Goal: Task Accomplishment & Management: Manage account settings

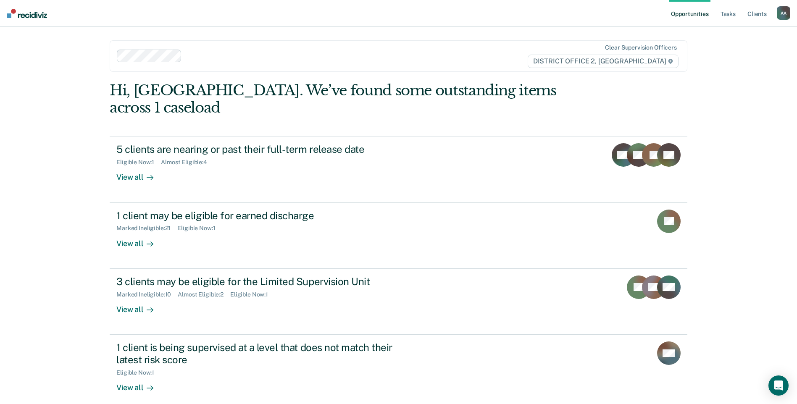
click at [511, 106] on div "Hi, [GEOGRAPHIC_DATA]. We’ve found some outstanding items across 1 caseload 5 c…" at bounding box center [399, 280] width 578 height 397
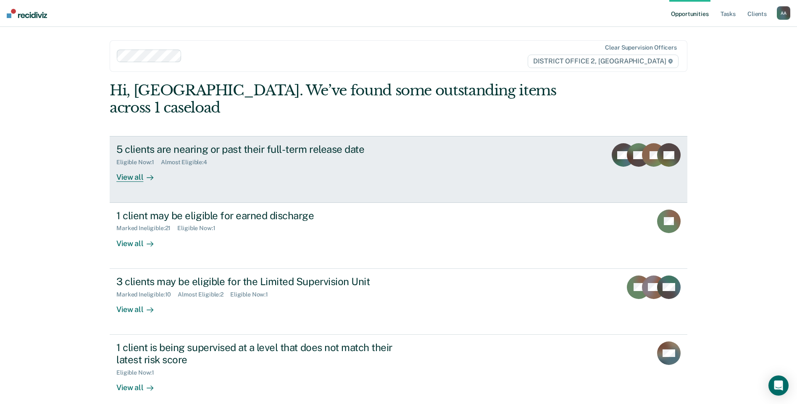
click at [245, 155] on div "Eligible Now : 1 Almost Eligible : 4" at bounding box center [263, 160] width 295 height 11
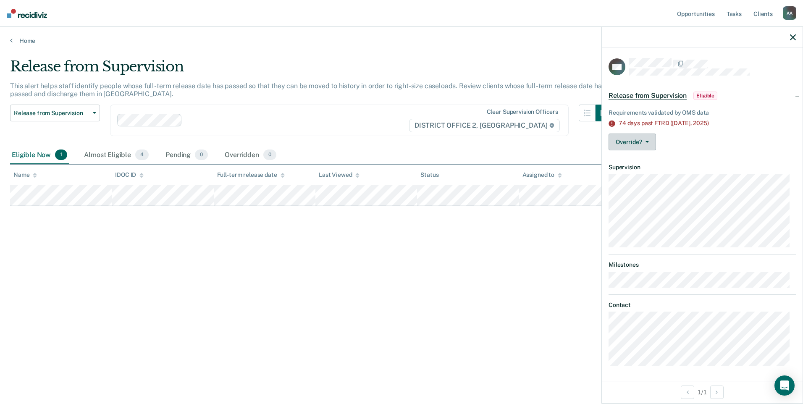
click at [639, 143] on button "Override?" at bounding box center [632, 142] width 47 height 17
click at [639, 177] on button "[PERSON_NAME]" at bounding box center [649, 175] width 81 height 13
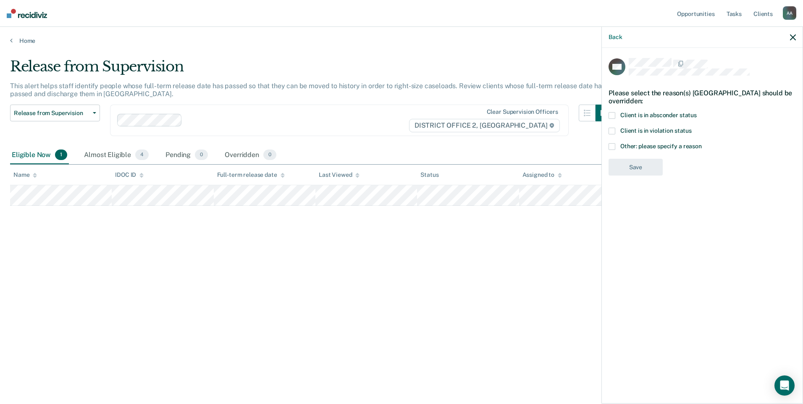
click at [613, 147] on span at bounding box center [612, 146] width 7 height 7
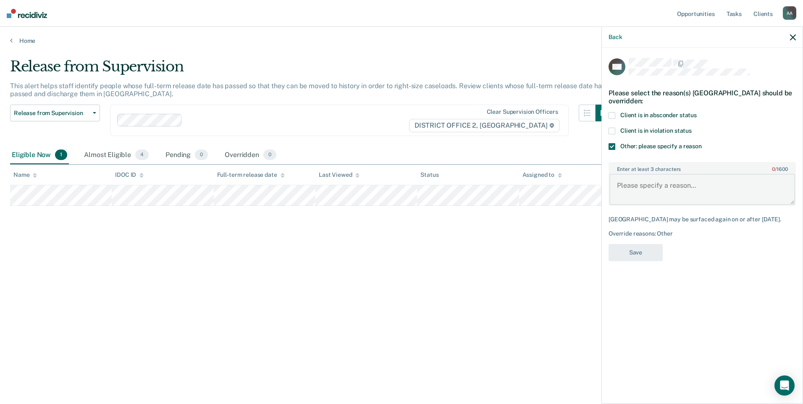
click at [652, 187] on textarea "Enter at least 3 characters 0 / 1600" at bounding box center [703, 189] width 186 height 31
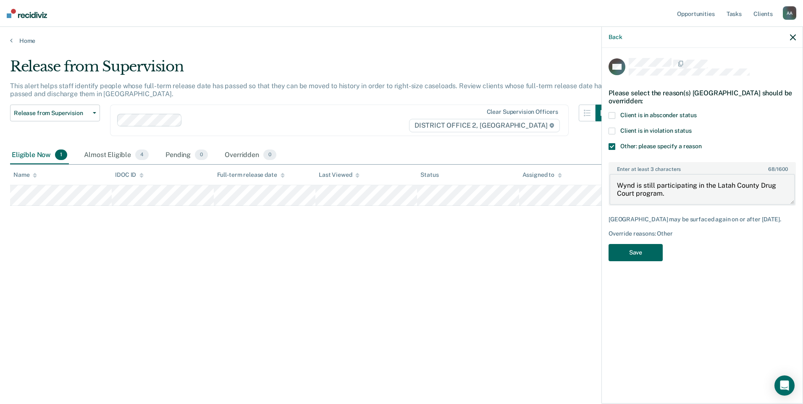
type textarea "Wynd is still participating in the Latah County Drug Court program."
click at [647, 255] on button "Save" at bounding box center [636, 252] width 54 height 17
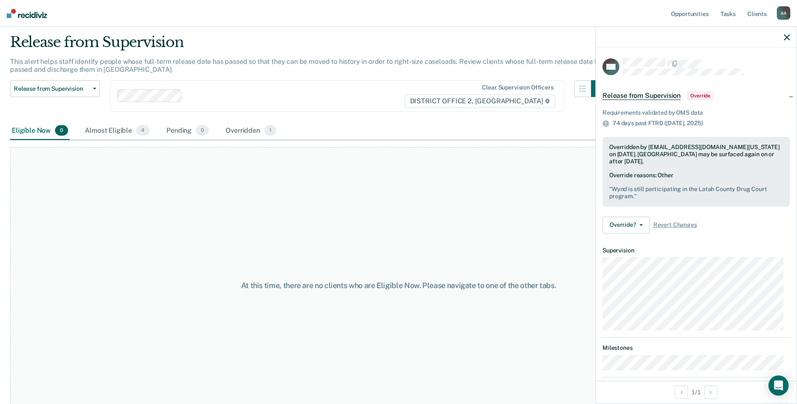
scroll to position [44, 0]
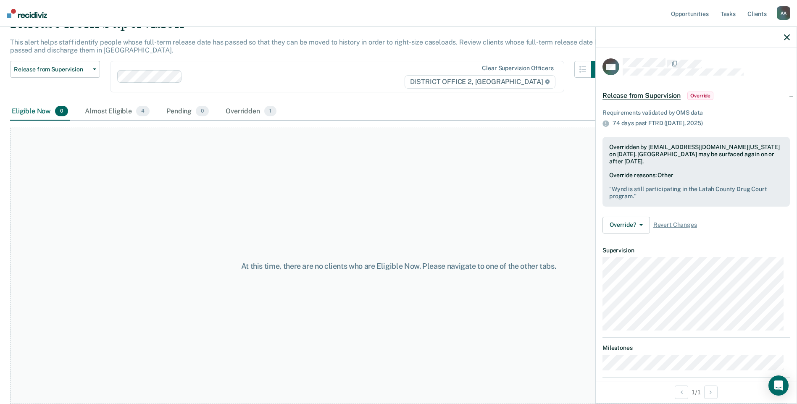
click at [788, 37] on icon "button" at bounding box center [787, 37] width 6 height 6
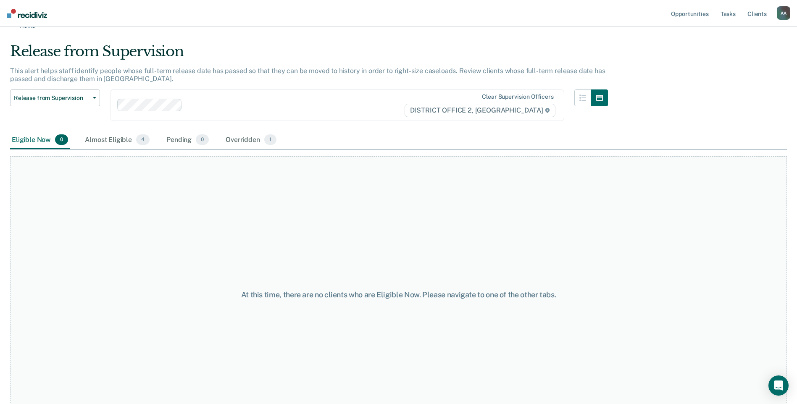
scroll to position [0, 0]
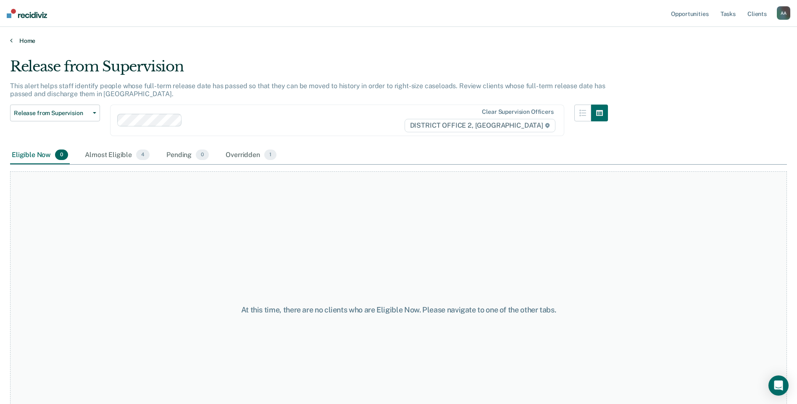
click at [30, 40] on link "Home" at bounding box center [398, 41] width 777 height 8
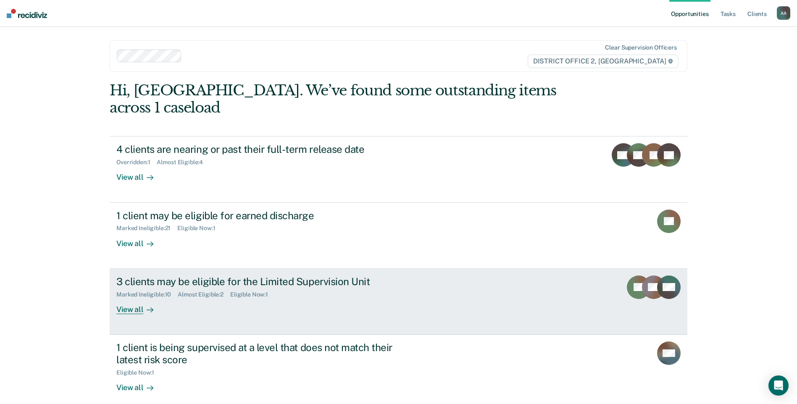
scroll to position [42, 0]
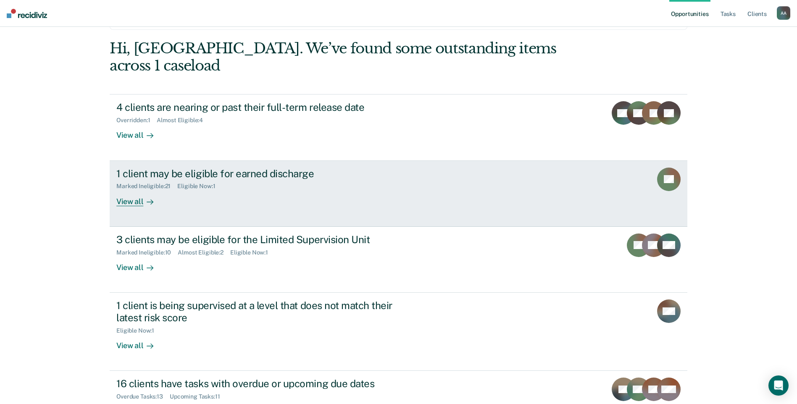
click at [380, 184] on div "1 client may be eligible for earned discharge Marked Ineligible : 21 Eligible N…" at bounding box center [273, 187] width 315 height 39
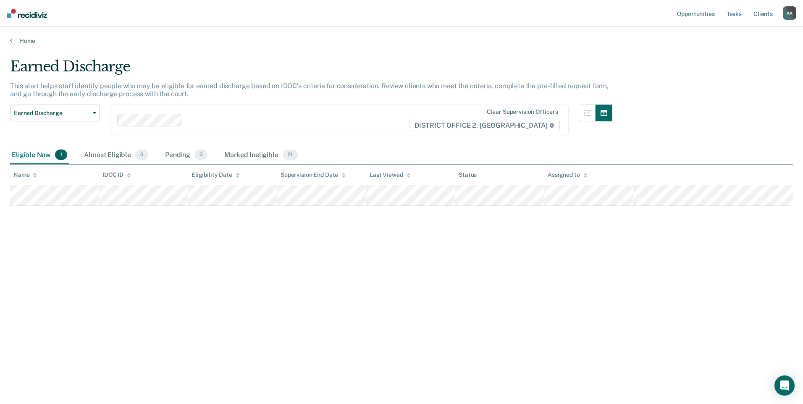
click at [30, 45] on main "Earned Discharge This alert helps staff identify people who may be eligible for…" at bounding box center [401, 223] width 803 height 357
click at [30, 40] on link "Home" at bounding box center [401, 41] width 783 height 8
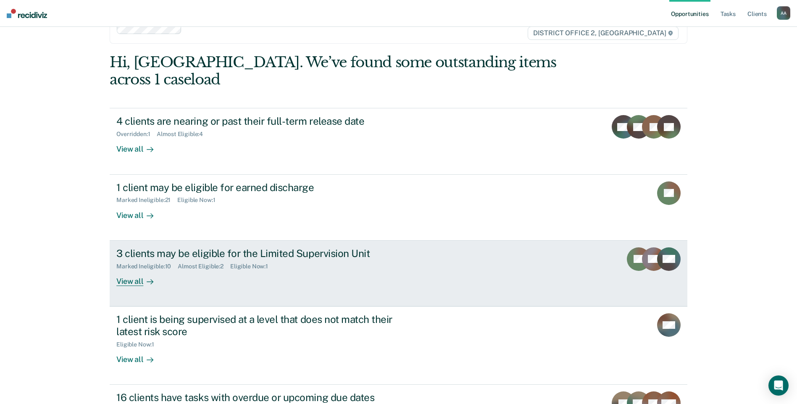
scroll to position [42, 0]
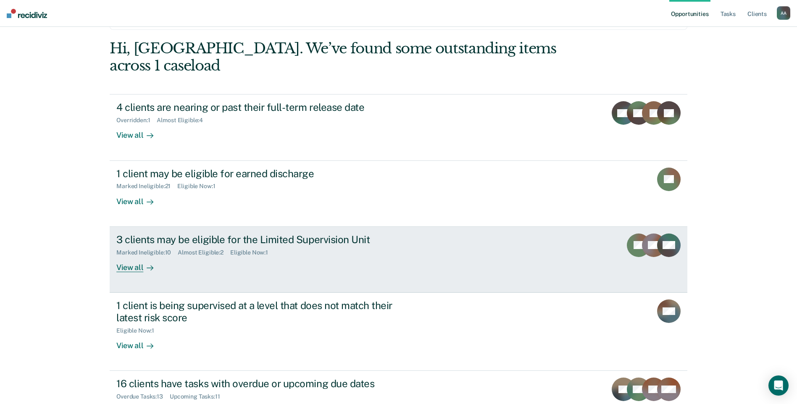
click at [368, 234] on div "3 clients may be eligible for the Limited Supervision Unit" at bounding box center [263, 240] width 295 height 12
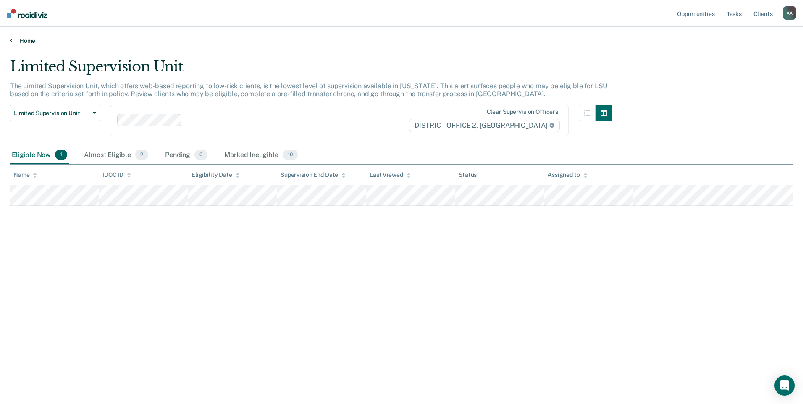
click at [34, 42] on link "Home" at bounding box center [401, 41] width 783 height 8
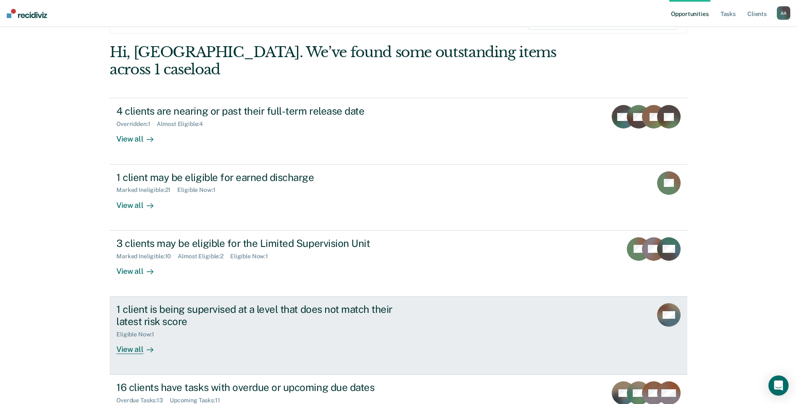
scroll to position [84, 0]
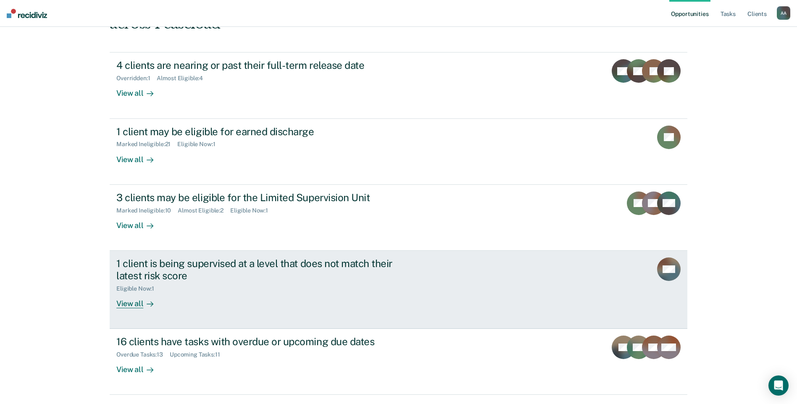
click at [354, 282] on div "Eligible Now : 1" at bounding box center [263, 287] width 295 height 11
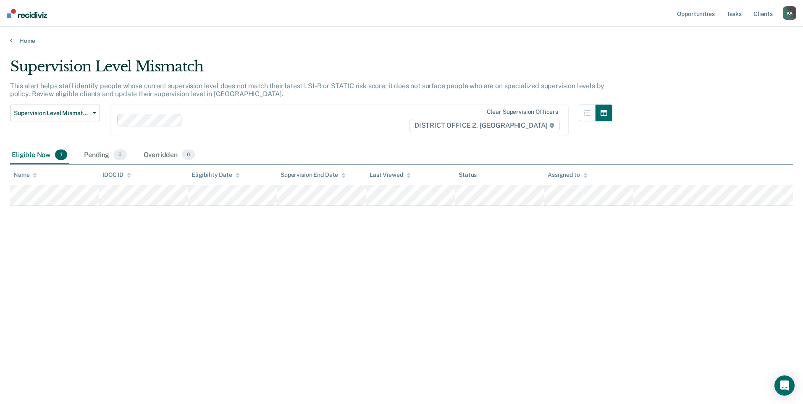
click at [17, 47] on main "Supervision Level Mismatch This alert helps staff identify people whose current…" at bounding box center [401, 223] width 803 height 357
click at [24, 44] on link "Home" at bounding box center [401, 41] width 783 height 8
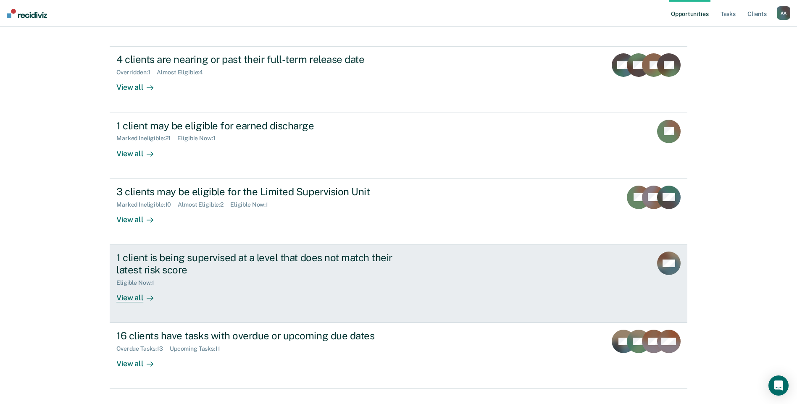
scroll to position [91, 0]
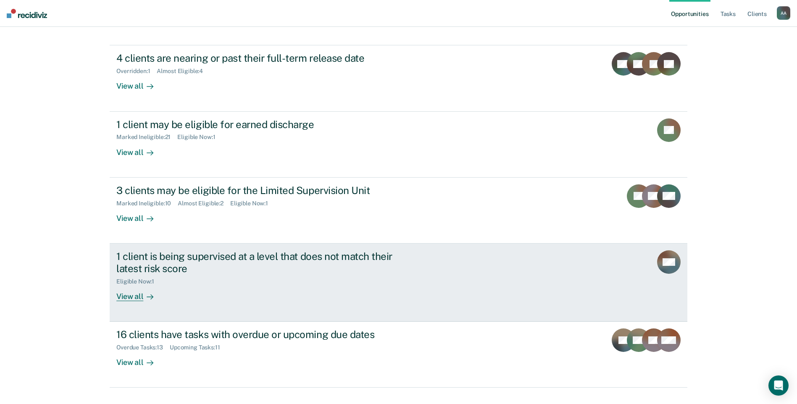
click at [315, 272] on div "1 client is being supervised at a level that does not match their latest risk s…" at bounding box center [273, 275] width 315 height 51
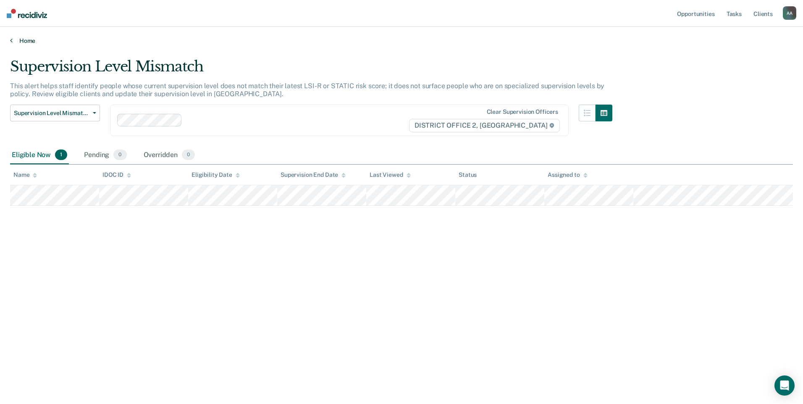
click at [26, 42] on link "Home" at bounding box center [401, 41] width 783 height 8
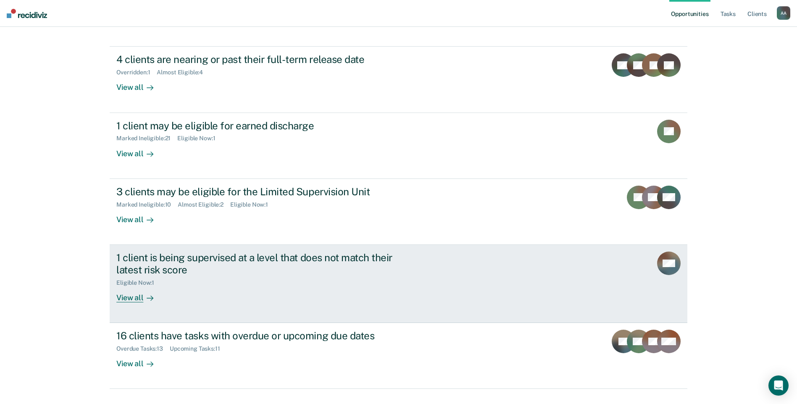
scroll to position [91, 0]
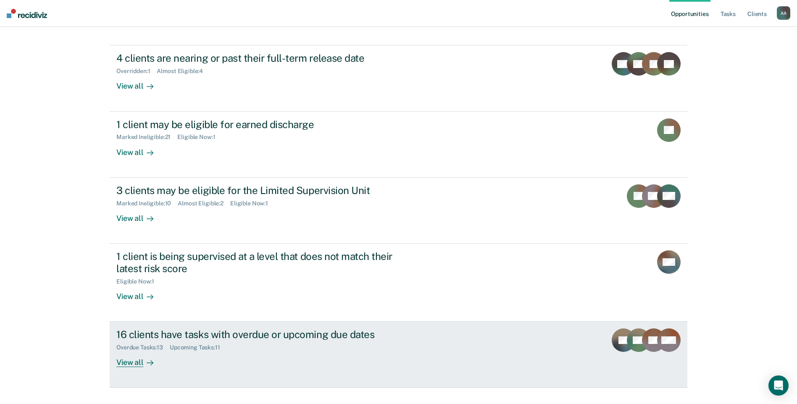
click at [263, 329] on div "16 clients have tasks with overdue or upcoming due dates" at bounding box center [263, 335] width 295 height 12
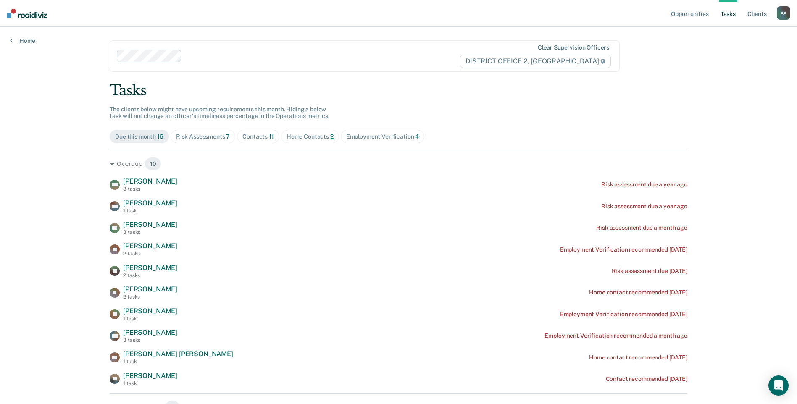
click at [198, 138] on div "Risk Assessments 7" at bounding box center [203, 136] width 54 height 7
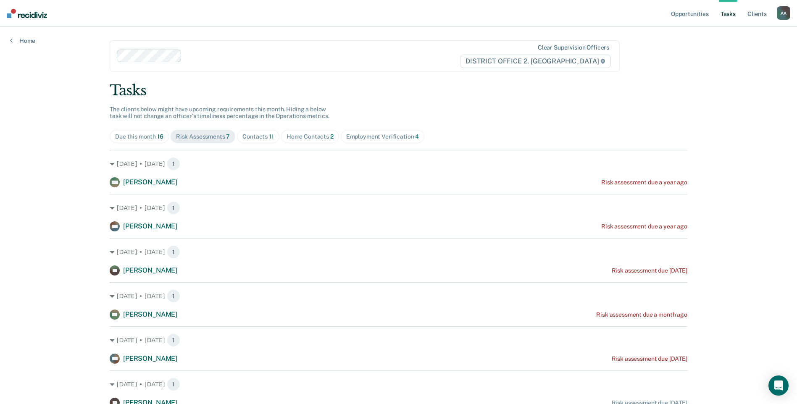
click at [289, 137] on div "Home Contacts 2" at bounding box center [309, 136] width 47 height 7
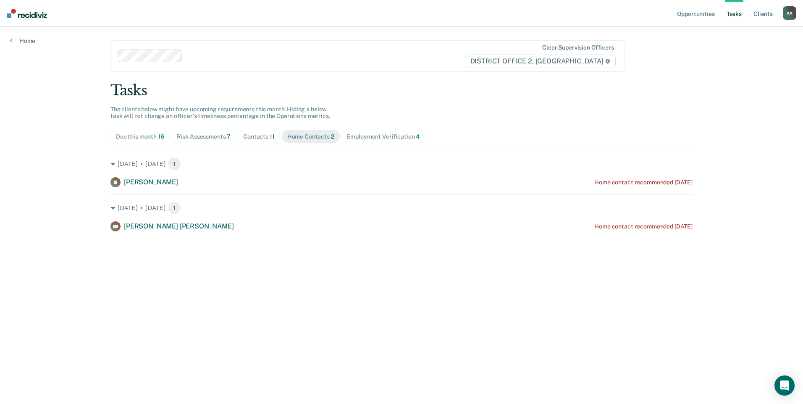
click at [248, 136] on div "Contacts 11" at bounding box center [259, 136] width 32 height 7
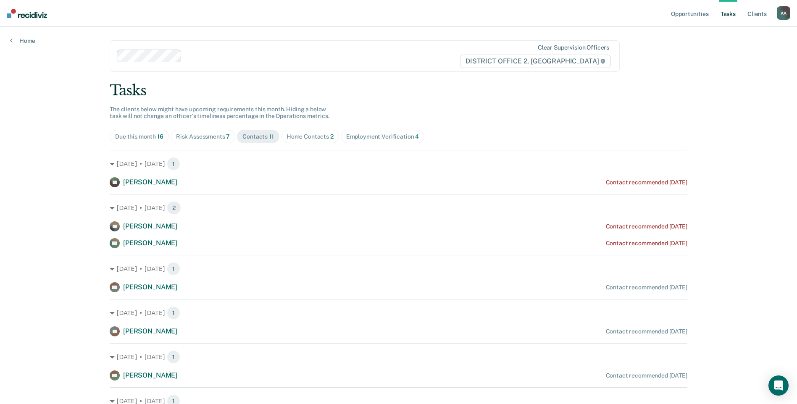
click at [208, 133] on div "Risk Assessments 7" at bounding box center [203, 136] width 54 height 7
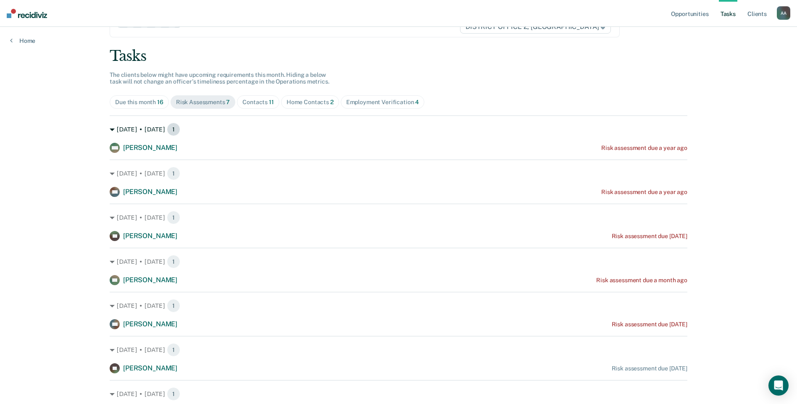
scroll to position [81, 0]
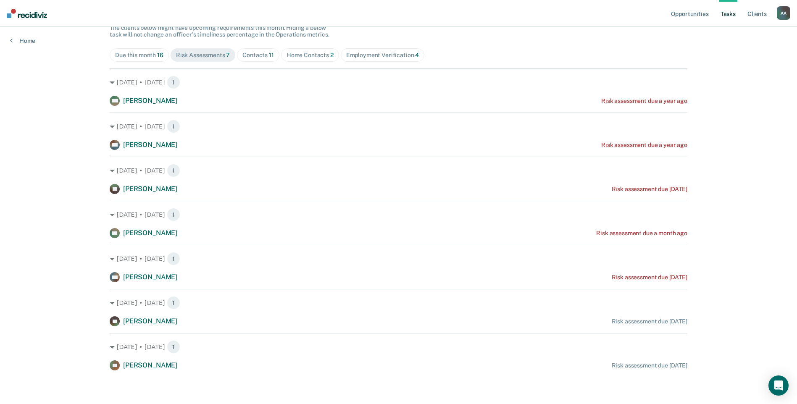
click at [261, 57] on div "Contacts 11" at bounding box center [258, 55] width 32 height 7
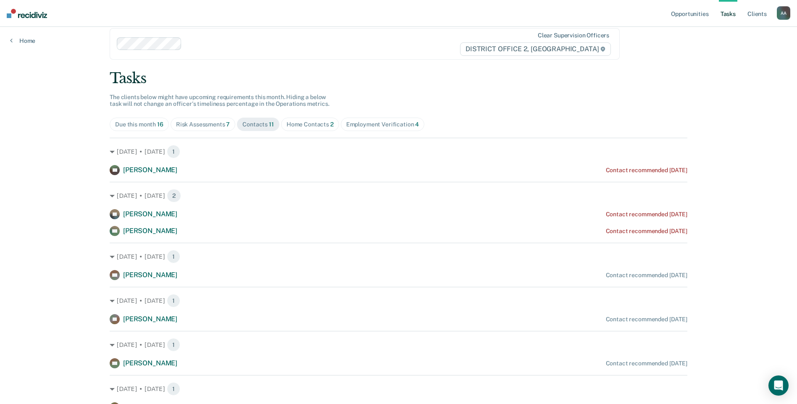
scroll to position [0, 0]
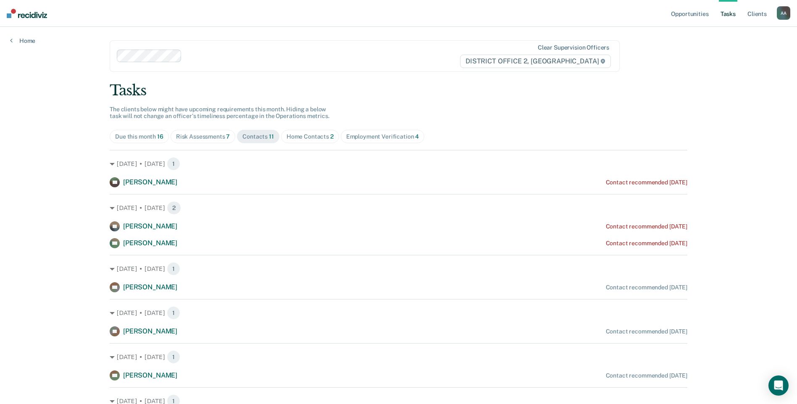
click at [313, 135] on div "Home Contacts 2" at bounding box center [309, 136] width 47 height 7
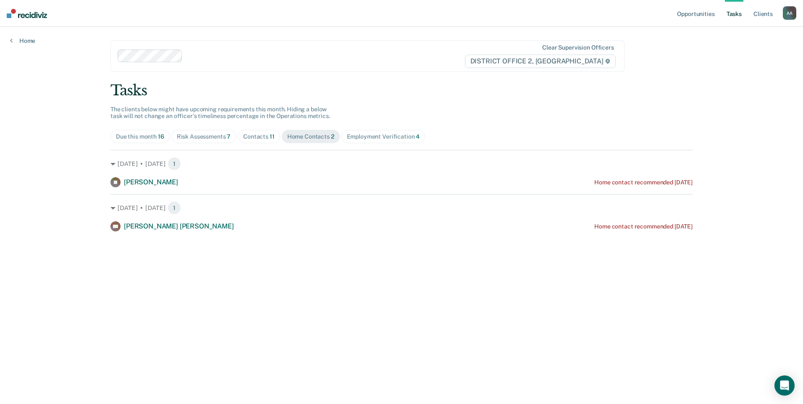
click at [371, 133] on div "Employment Verification 4" at bounding box center [383, 136] width 73 height 7
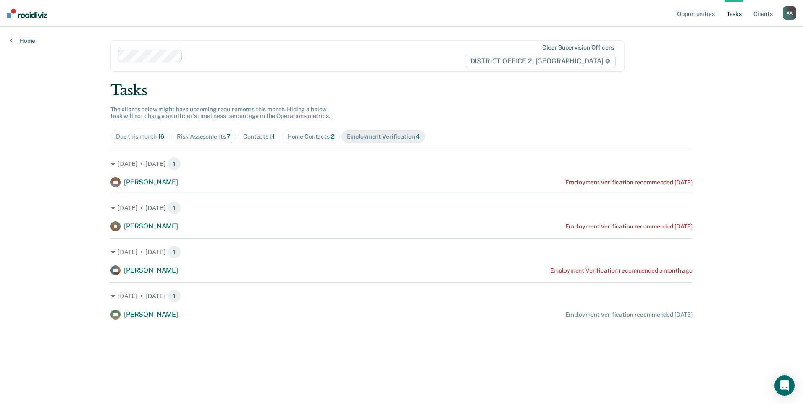
click at [317, 138] on div "Home Contacts 2" at bounding box center [310, 136] width 47 height 7
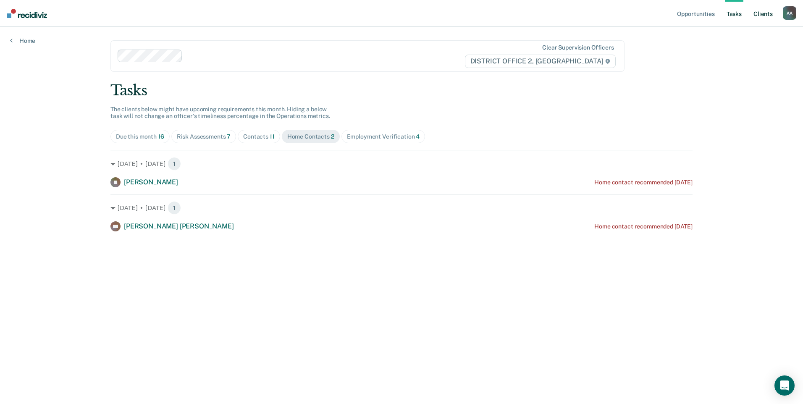
click at [754, 14] on link "Client s" at bounding box center [763, 13] width 23 height 27
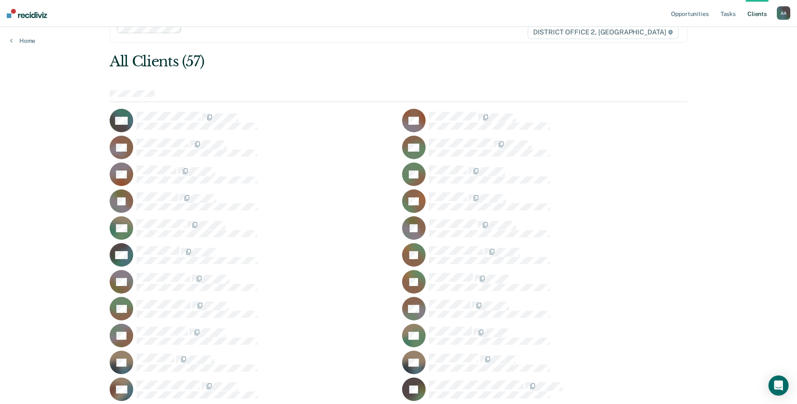
scroll to position [42, 0]
